Goal: Transaction & Acquisition: Purchase product/service

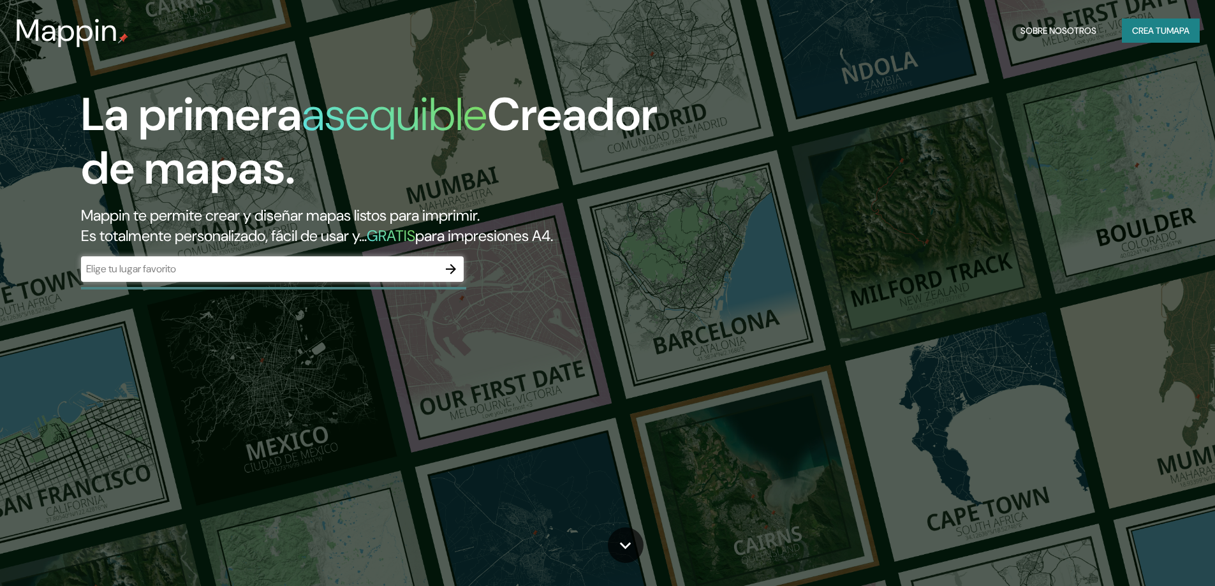
click at [298, 258] on div "​" at bounding box center [272, 269] width 383 height 26
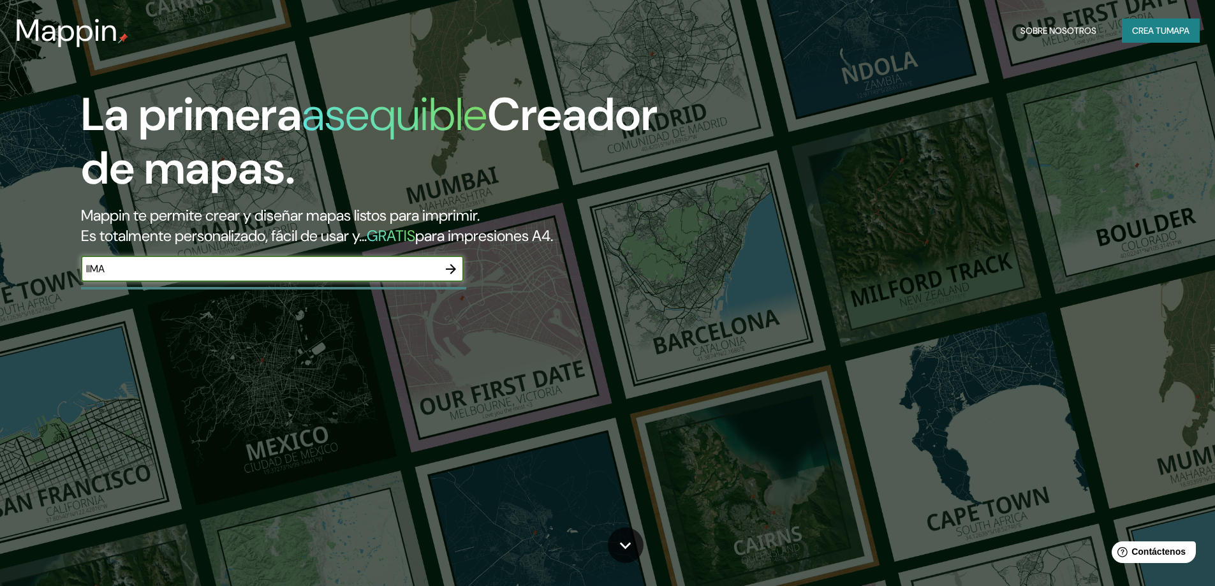
type input "lIMA"
click at [447, 271] on icon "button" at bounding box center [450, 269] width 15 height 15
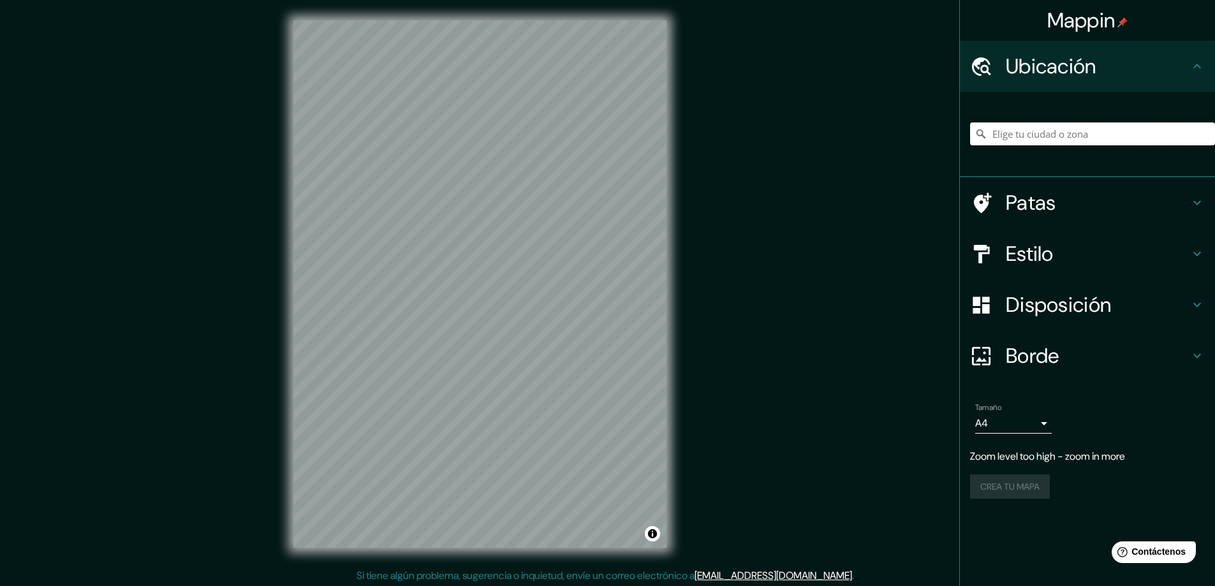
click at [1038, 134] on input "Elige tu ciudad o zona" at bounding box center [1092, 133] width 245 height 23
type input "l"
click at [1013, 135] on input "[GEOGRAPHIC_DATA], [GEOGRAPHIC_DATA], [GEOGRAPHIC_DATA]" at bounding box center [1092, 133] width 245 height 23
type input "[GEOGRAPHIC_DATA], [GEOGRAPHIC_DATA], [GEOGRAPHIC_DATA], [GEOGRAPHIC_DATA]"
click at [1071, 207] on h4 "Patas" at bounding box center [1098, 203] width 184 height 26
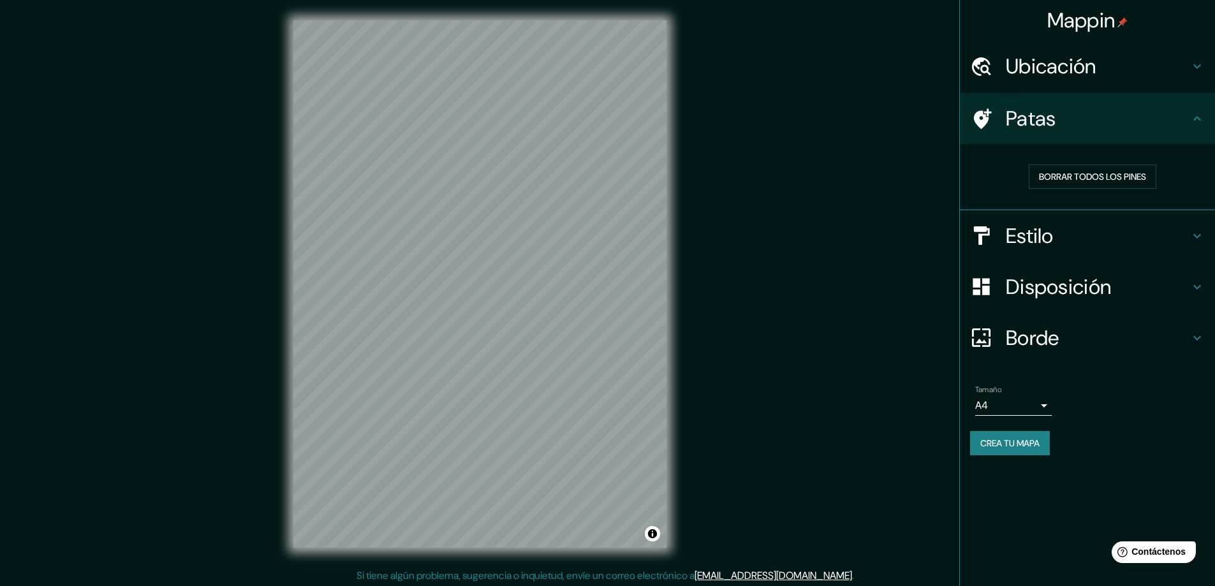
click at [1160, 138] on div "Patas" at bounding box center [1087, 118] width 255 height 51
click at [1107, 172] on font "Borrar todos los pines" at bounding box center [1092, 176] width 107 height 11
click at [1158, 121] on h4 "Patas" at bounding box center [1098, 119] width 184 height 26
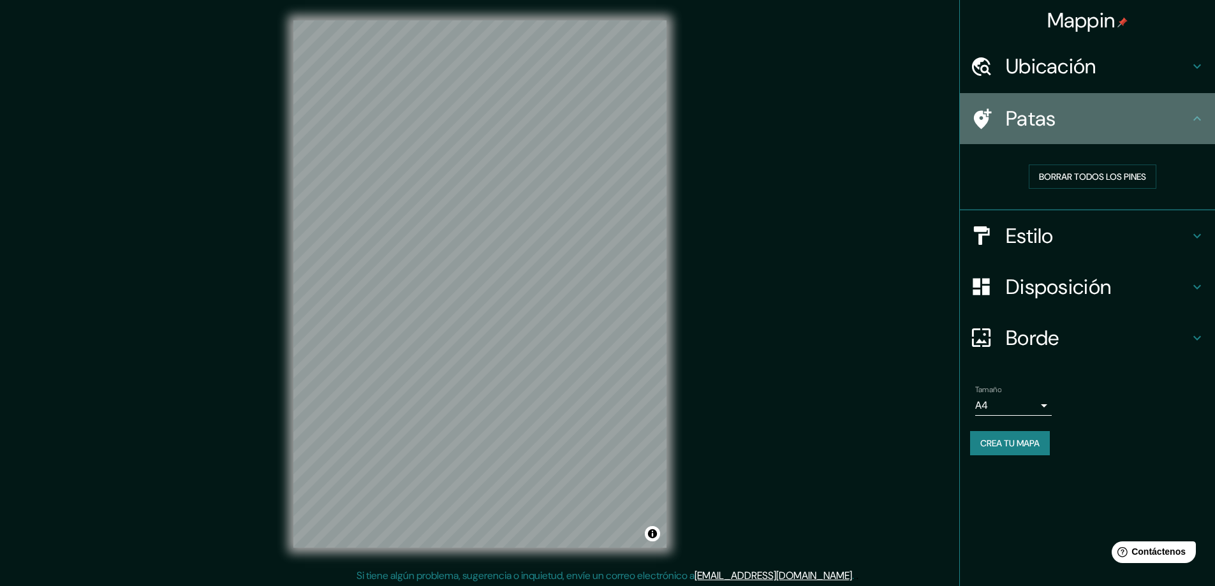
click at [1203, 122] on icon at bounding box center [1197, 118] width 15 height 15
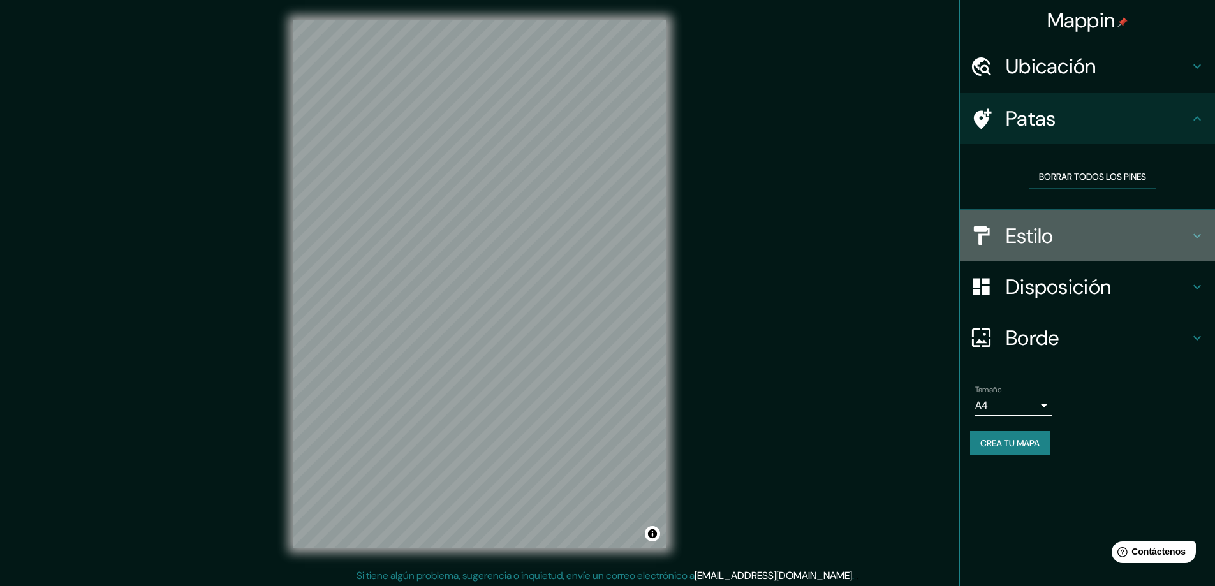
click at [1160, 244] on h4 "Estilo" at bounding box center [1098, 236] width 184 height 26
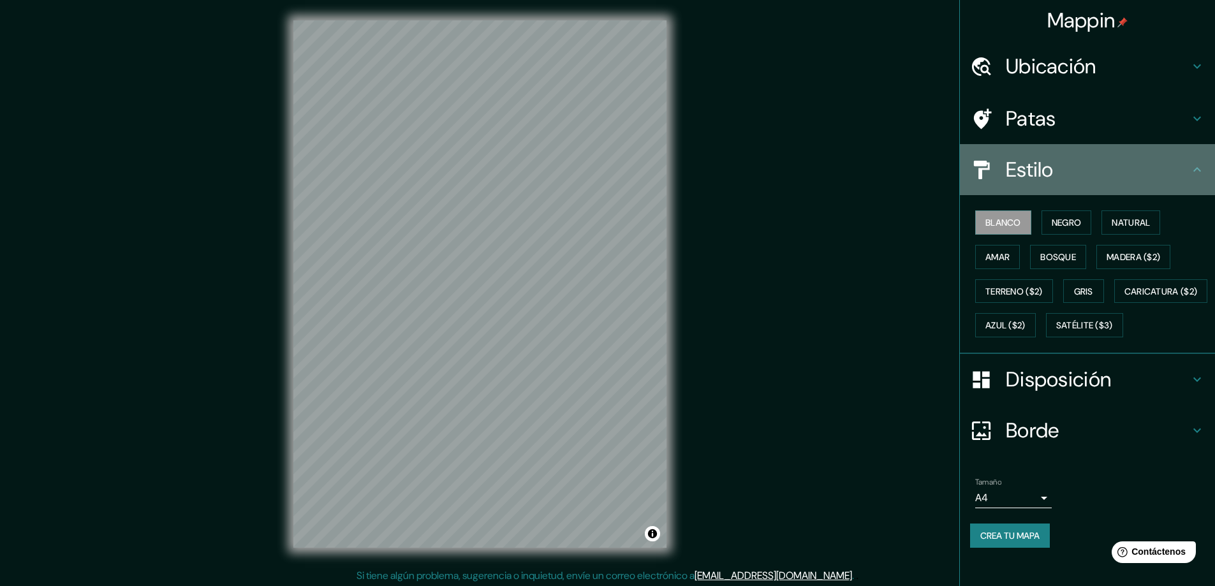
click at [1174, 179] on h4 "Estilo" at bounding box center [1098, 170] width 184 height 26
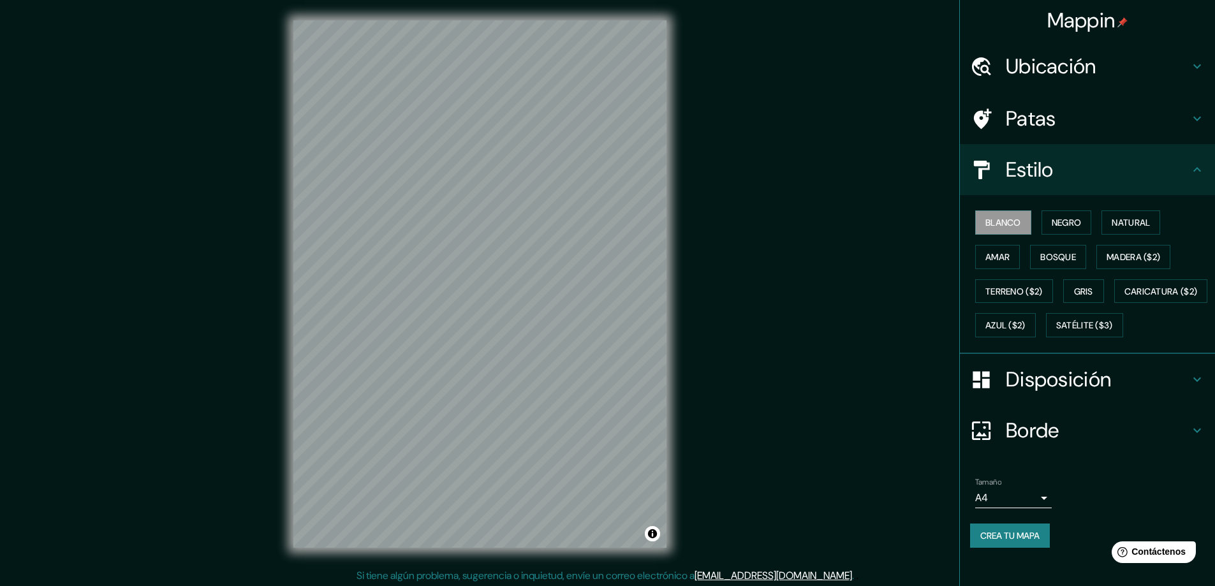
scroll to position [11, 0]
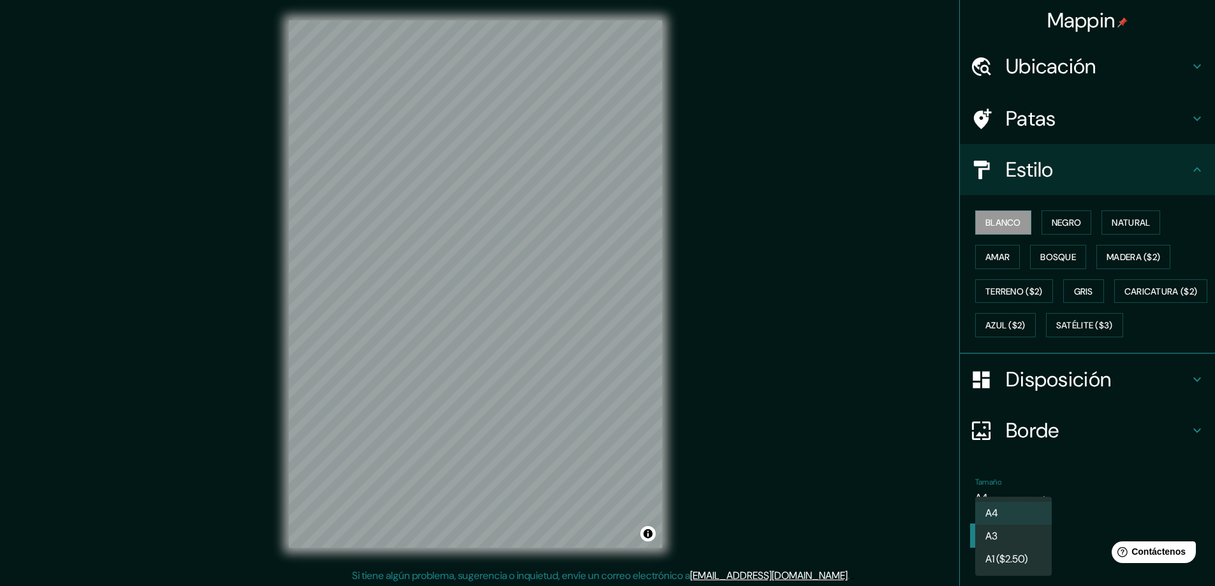
click at [976, 524] on body "Mappin Ubicación [GEOGRAPHIC_DATA], [GEOGRAPHIC_DATA], [GEOGRAPHIC_DATA], [GEOG…" at bounding box center [607, 293] width 1215 height 586
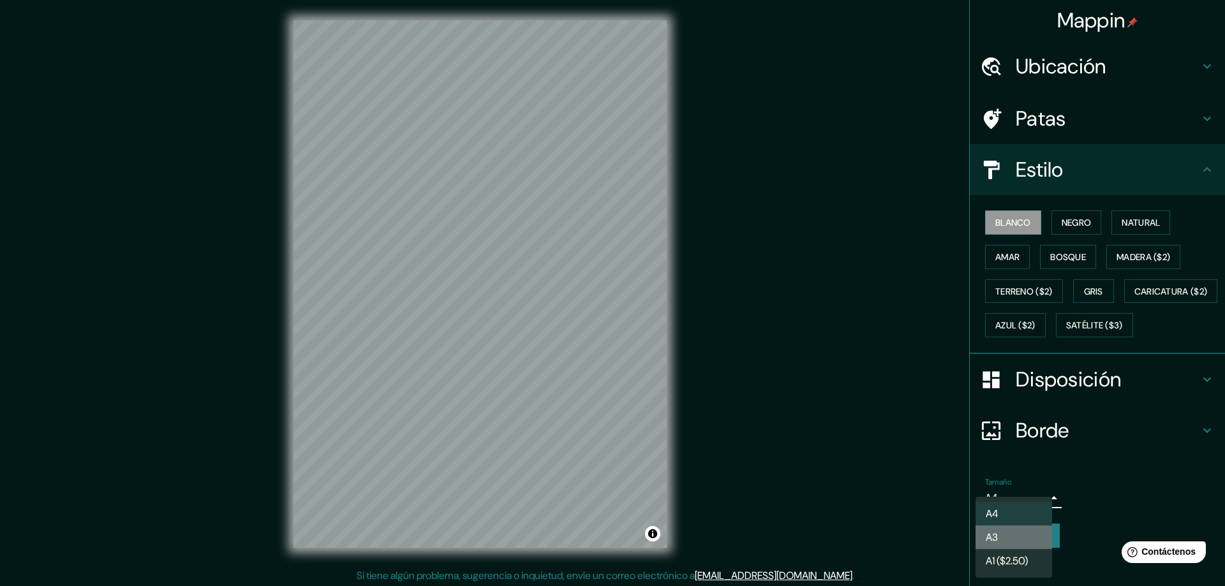
click at [1003, 538] on li "A3" at bounding box center [1013, 538] width 77 height 24
type input "a4"
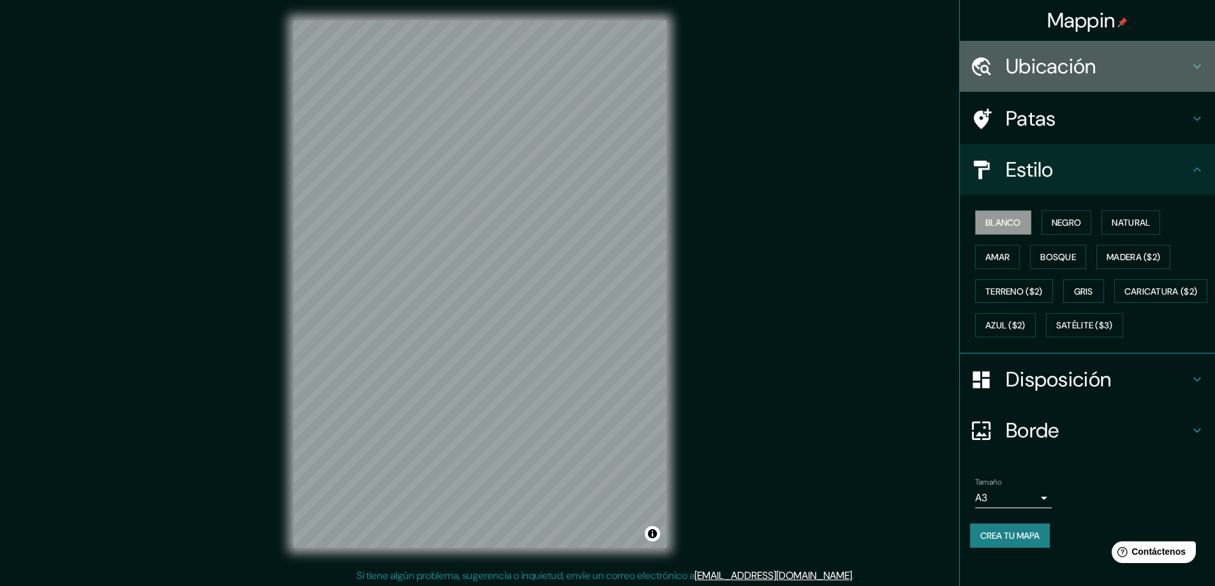
click at [1073, 54] on font "Ubicación" at bounding box center [1051, 66] width 91 height 27
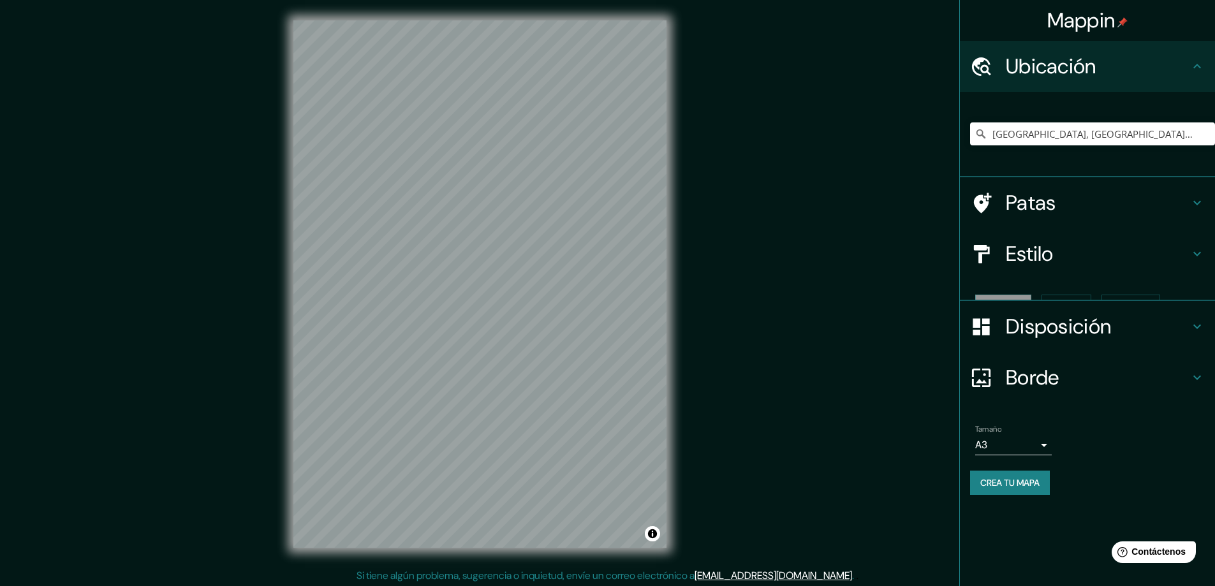
scroll to position [0, 0]
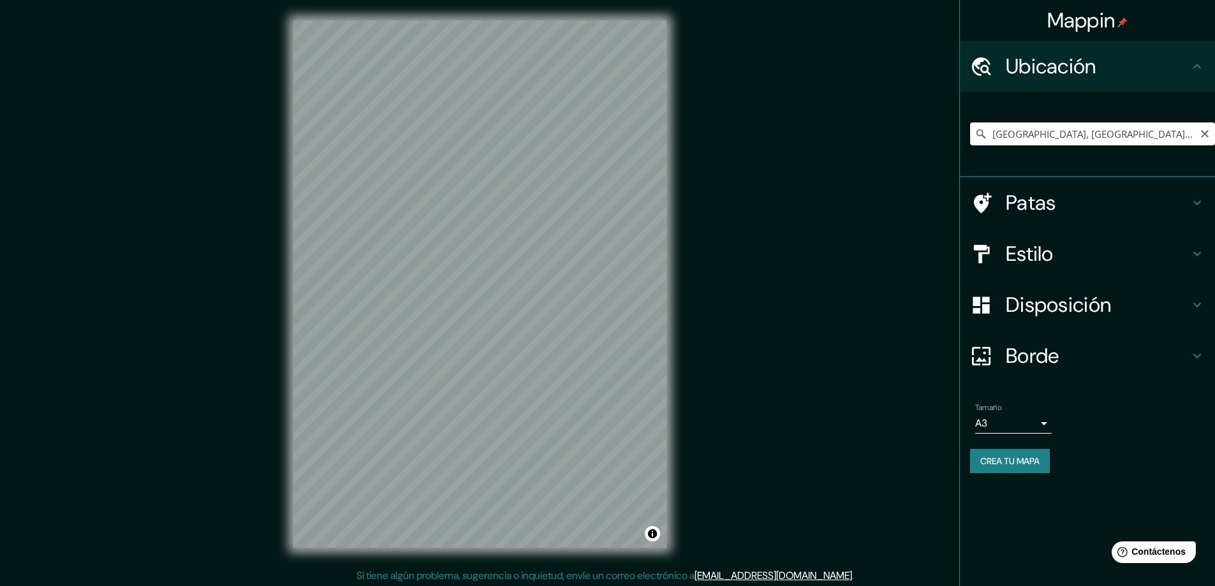
click at [1040, 135] on input "[GEOGRAPHIC_DATA], [GEOGRAPHIC_DATA], [GEOGRAPHIC_DATA], [GEOGRAPHIC_DATA]" at bounding box center [1092, 133] width 245 height 23
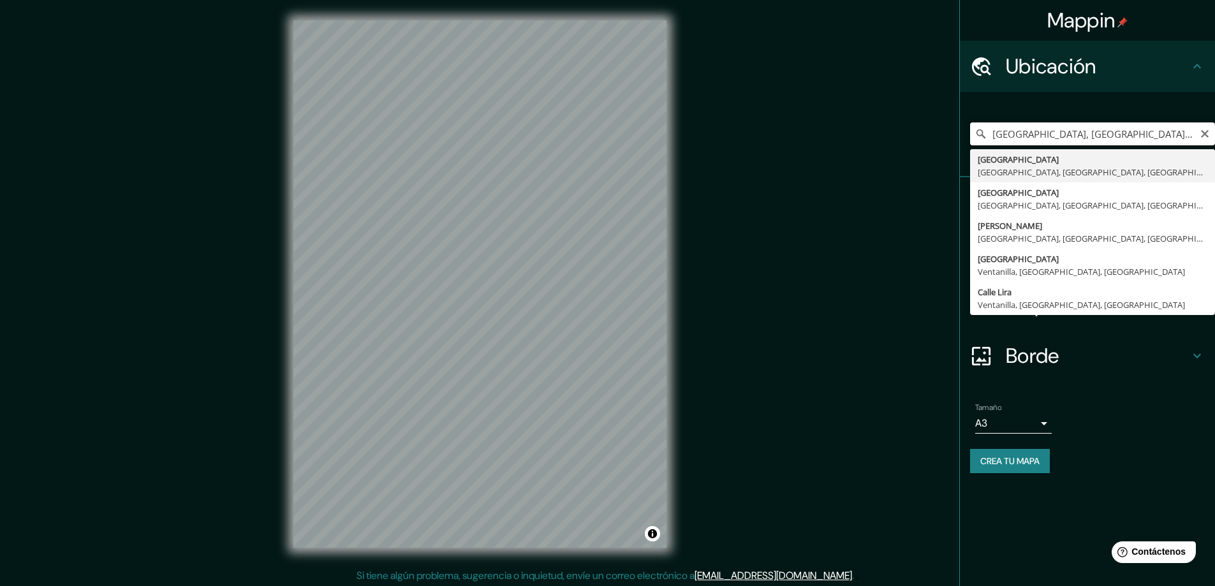
click at [1040, 135] on input "[GEOGRAPHIC_DATA], [GEOGRAPHIC_DATA], [GEOGRAPHIC_DATA], [GEOGRAPHIC_DATA]" at bounding box center [1092, 133] width 245 height 23
type input "[GEOGRAPHIC_DATA], [GEOGRAPHIC_DATA], [GEOGRAPHIC_DATA], [GEOGRAPHIC_DATA]"
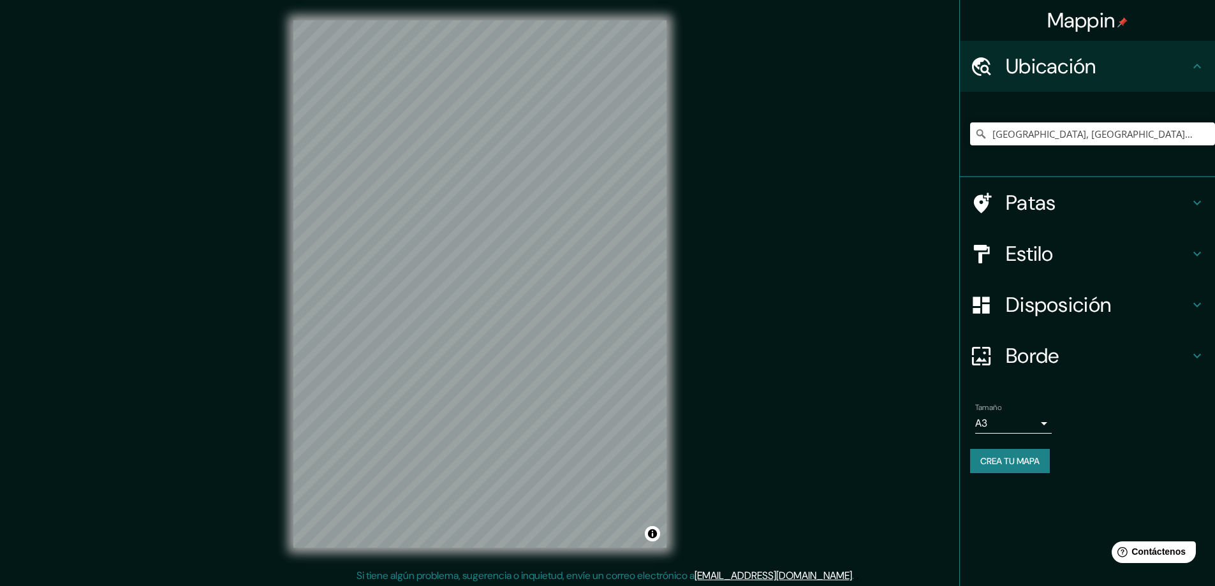
click at [1034, 320] on div "Disposición" at bounding box center [1087, 304] width 255 height 51
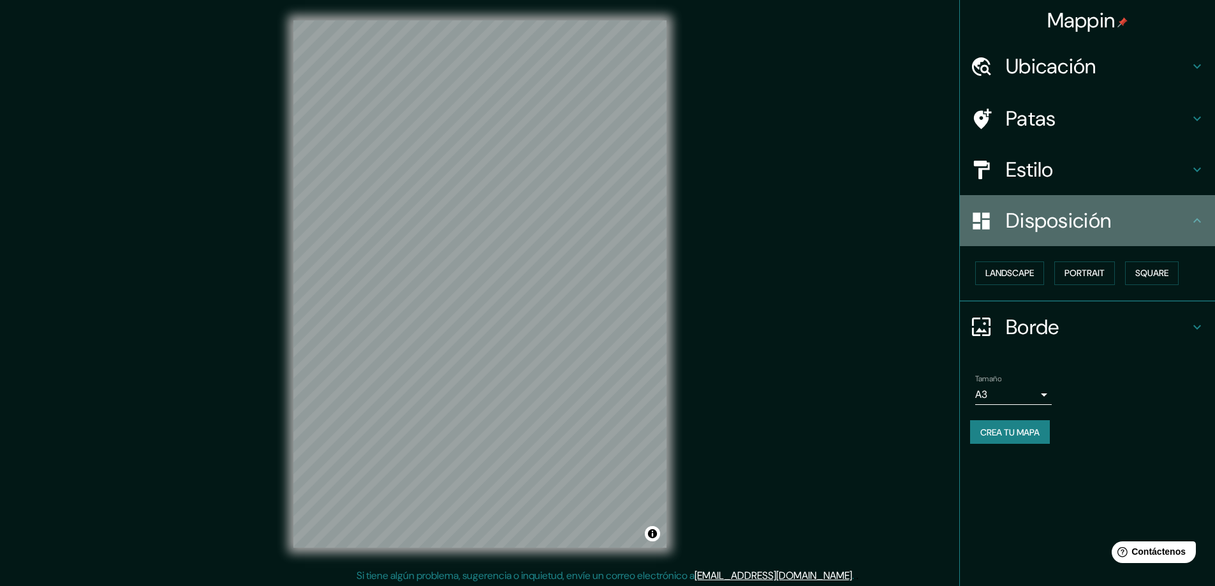
click at [1089, 235] on div "Disposición" at bounding box center [1087, 220] width 255 height 51
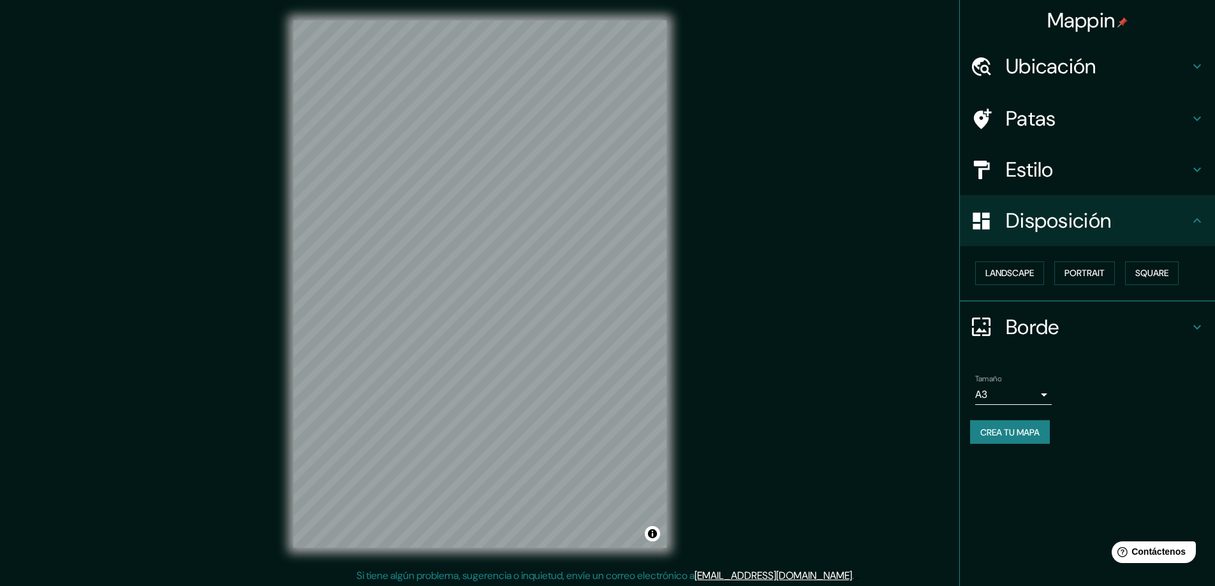
click at [1056, 328] on font "Borde" at bounding box center [1033, 327] width 54 height 27
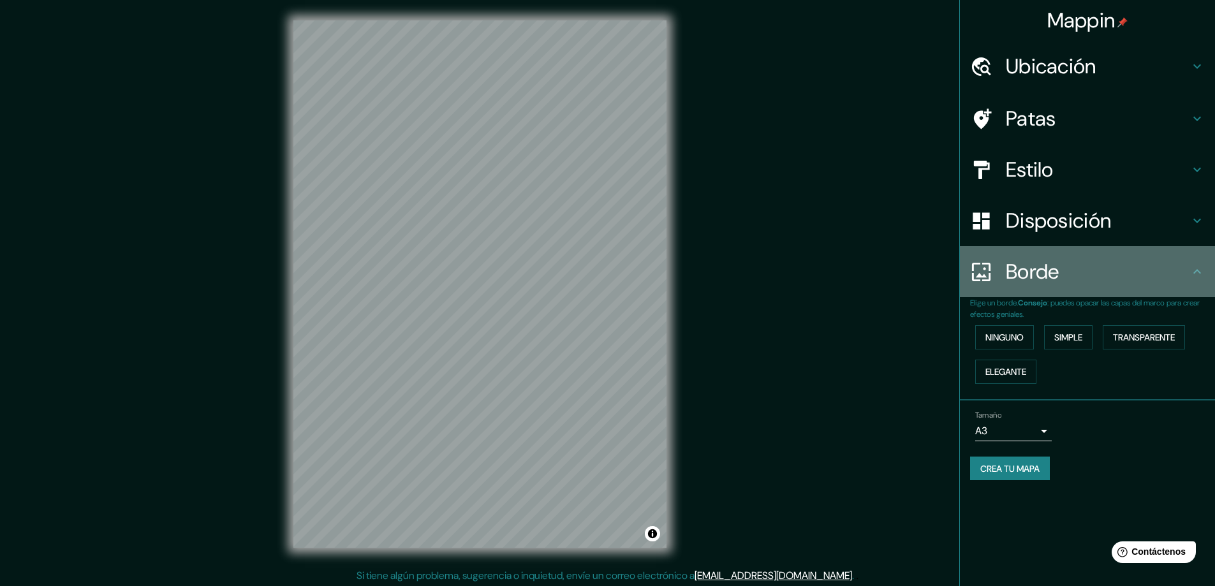
click at [1028, 265] on font "Borde" at bounding box center [1033, 271] width 54 height 27
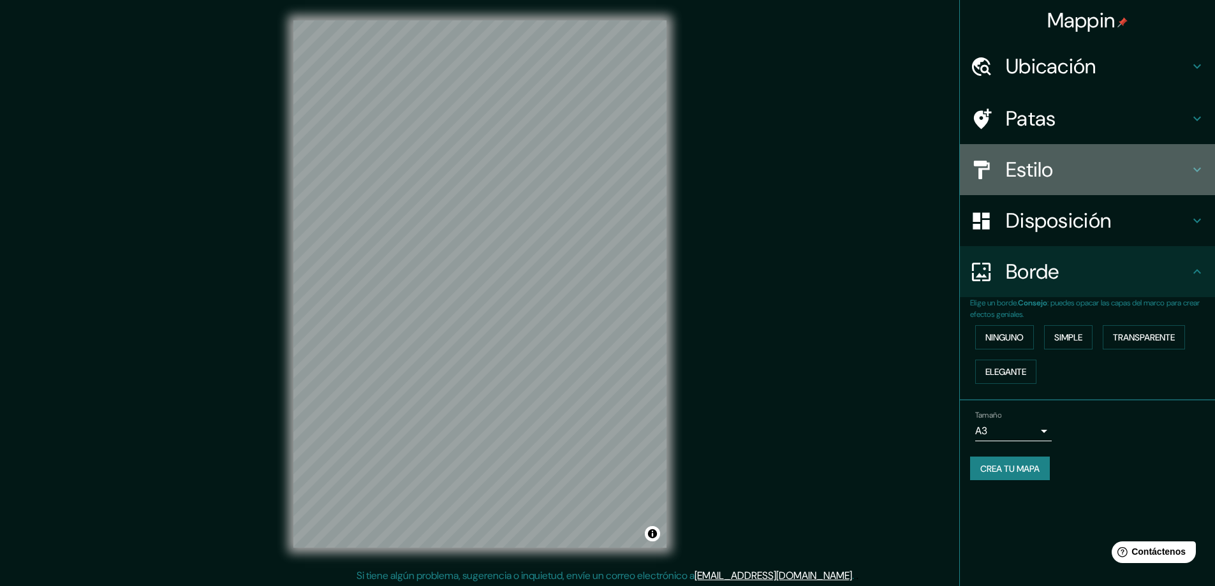
click at [1005, 178] on div at bounding box center [988, 170] width 36 height 22
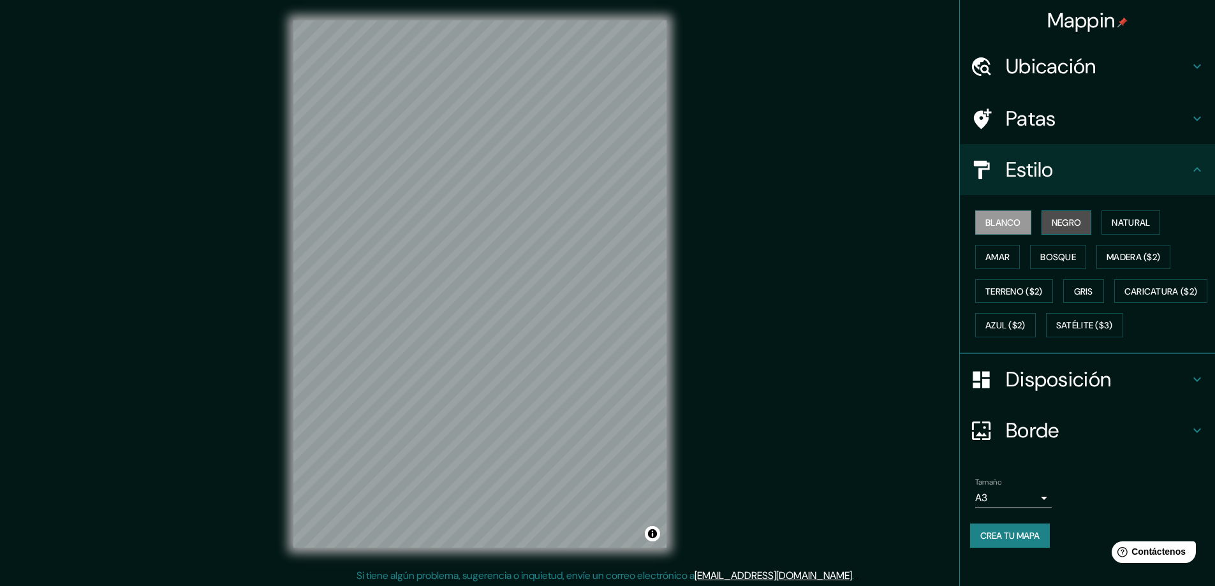
click at [1058, 225] on font "Negro" at bounding box center [1067, 222] width 30 height 11
click at [1114, 221] on font "Natural" at bounding box center [1131, 222] width 38 height 11
click at [975, 259] on button "Amar" at bounding box center [997, 257] width 45 height 24
click at [1082, 297] on font "Gris" at bounding box center [1083, 291] width 19 height 11
click at [1026, 326] on font "Azul ($2)" at bounding box center [1005, 325] width 40 height 11
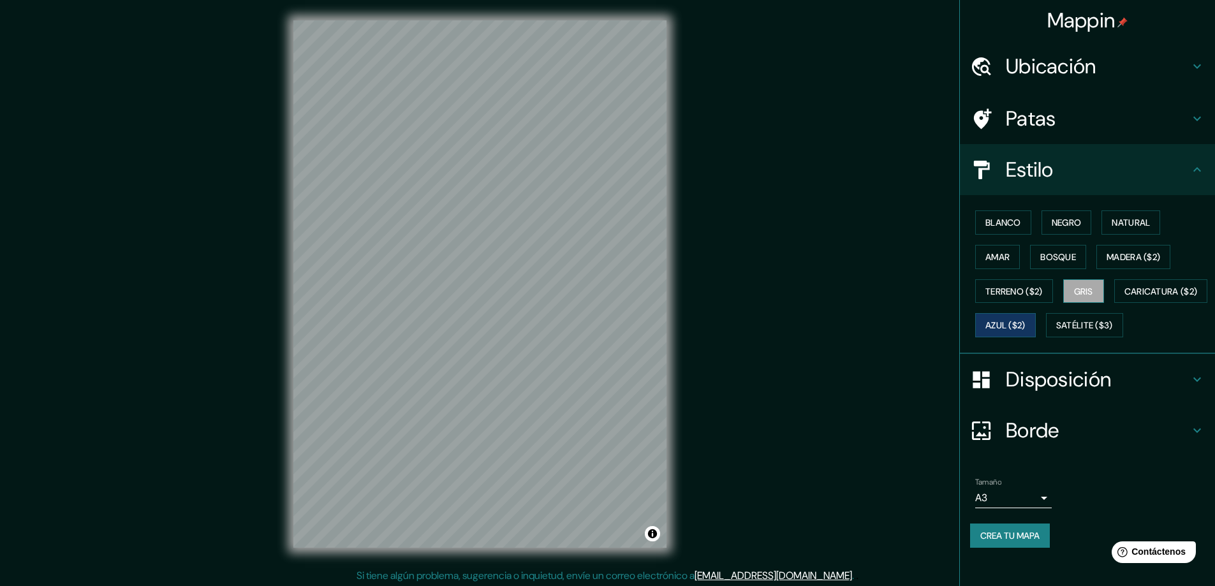
click at [1074, 298] on font "Gris" at bounding box center [1083, 291] width 19 height 17
click at [1052, 223] on font "Negro" at bounding box center [1067, 222] width 30 height 11
click at [985, 263] on font "Amar" at bounding box center [997, 257] width 24 height 17
